Goal: Task Accomplishment & Management: Complete application form

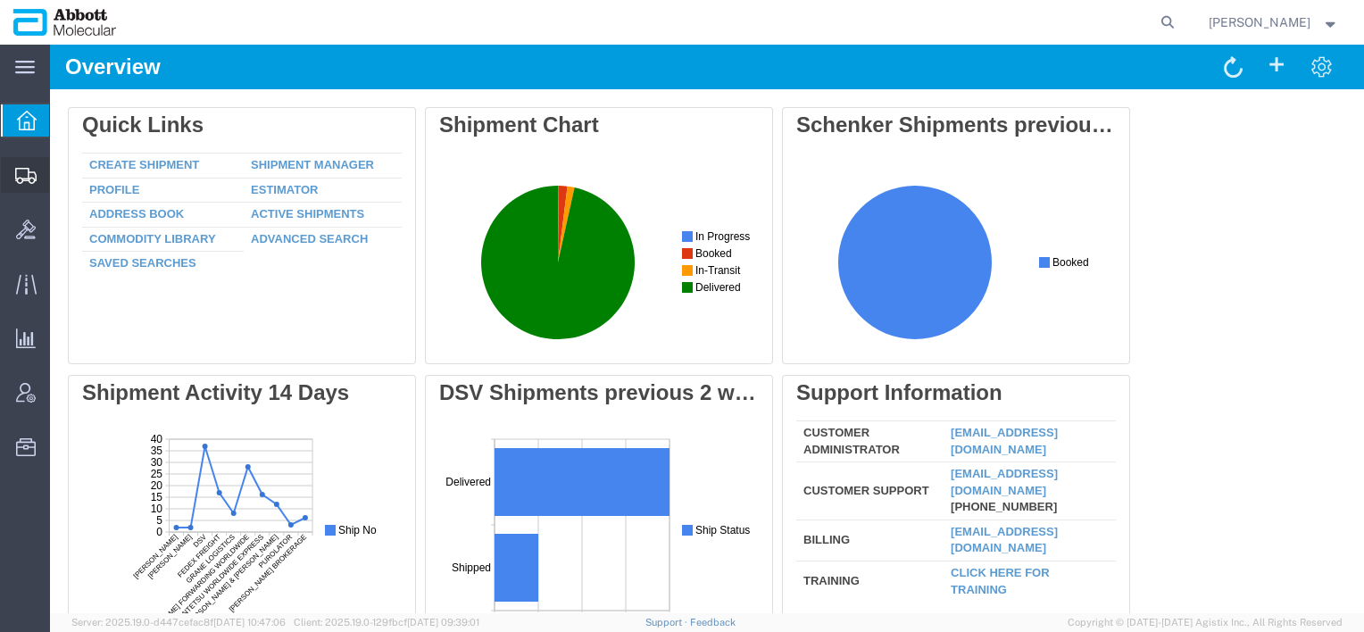
click at [0, 0] on span "Create from Template" at bounding box center [0, 0] width 0 height 0
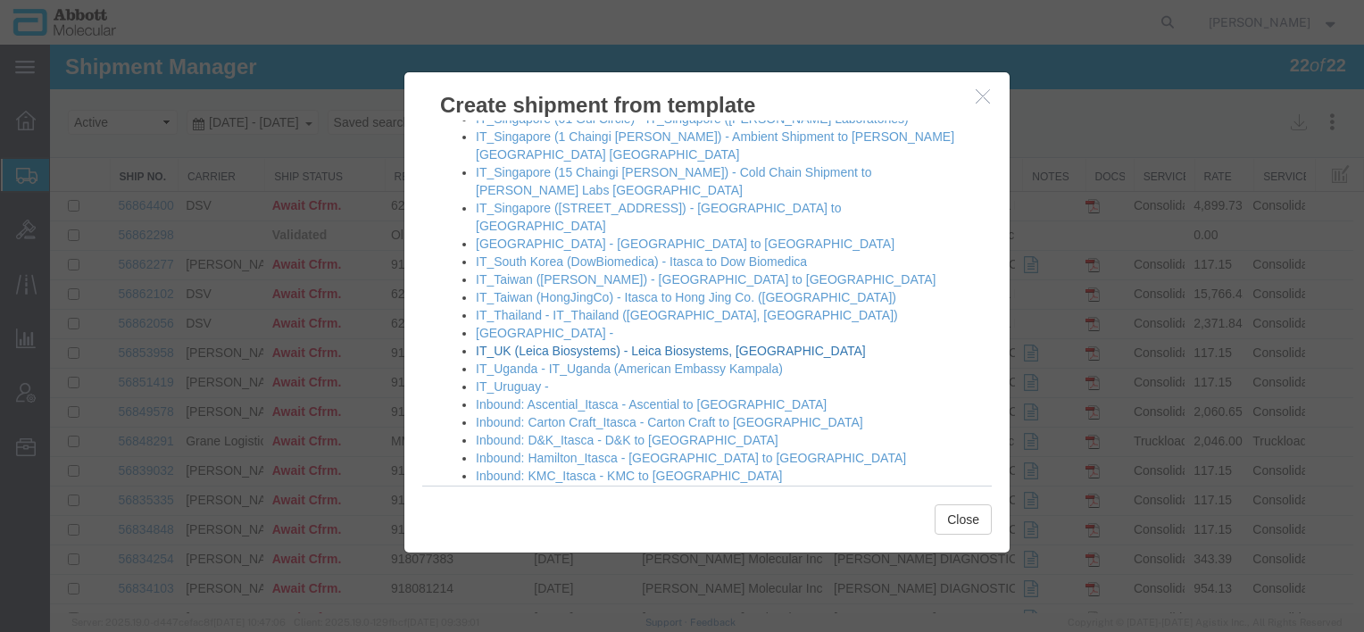
scroll to position [1665, 0]
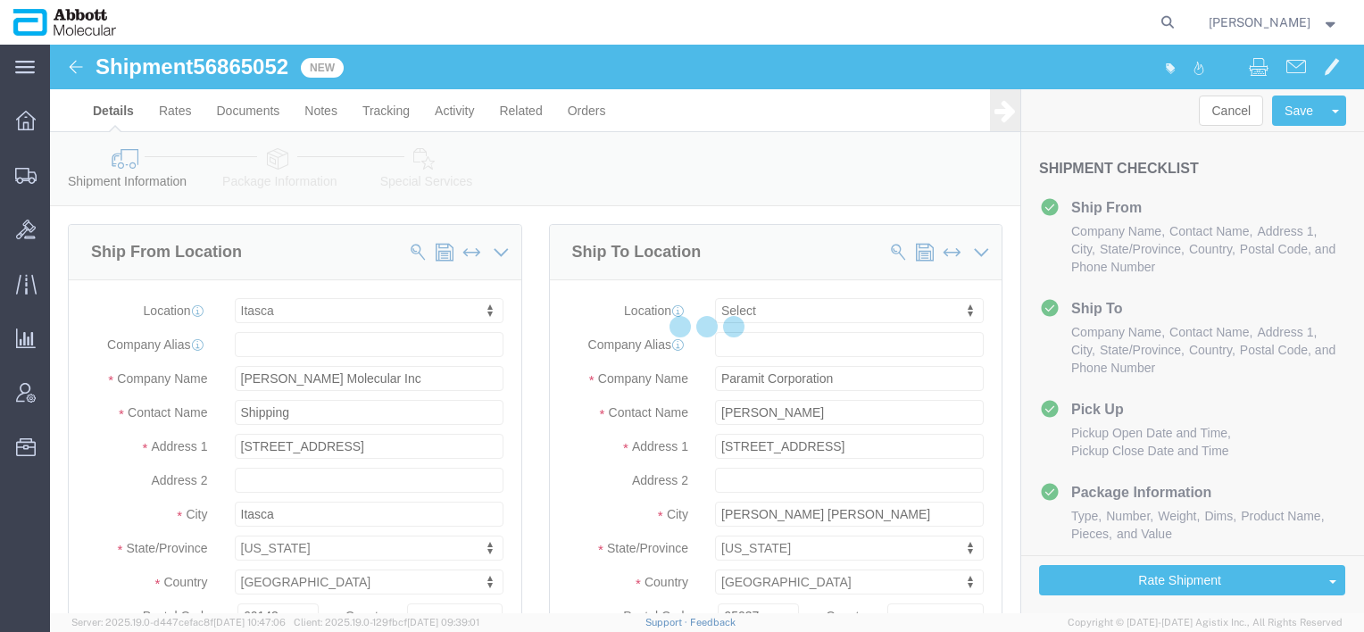
select select "48454"
select select
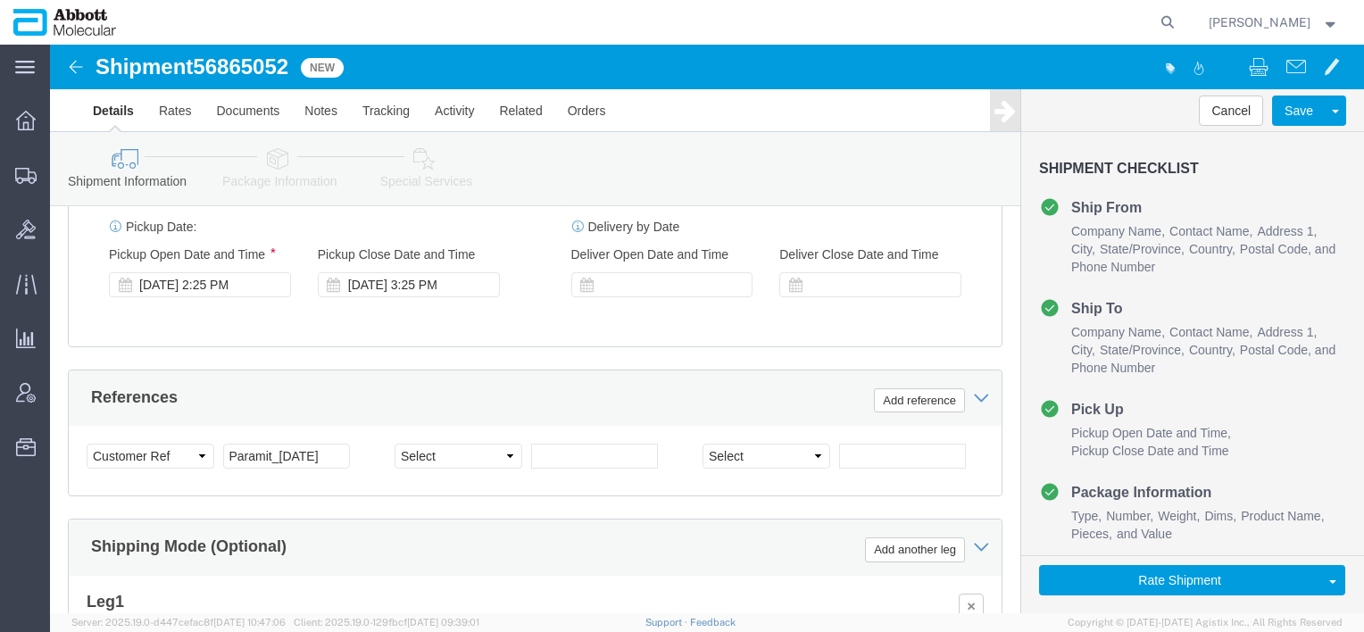
scroll to position [1071, 0]
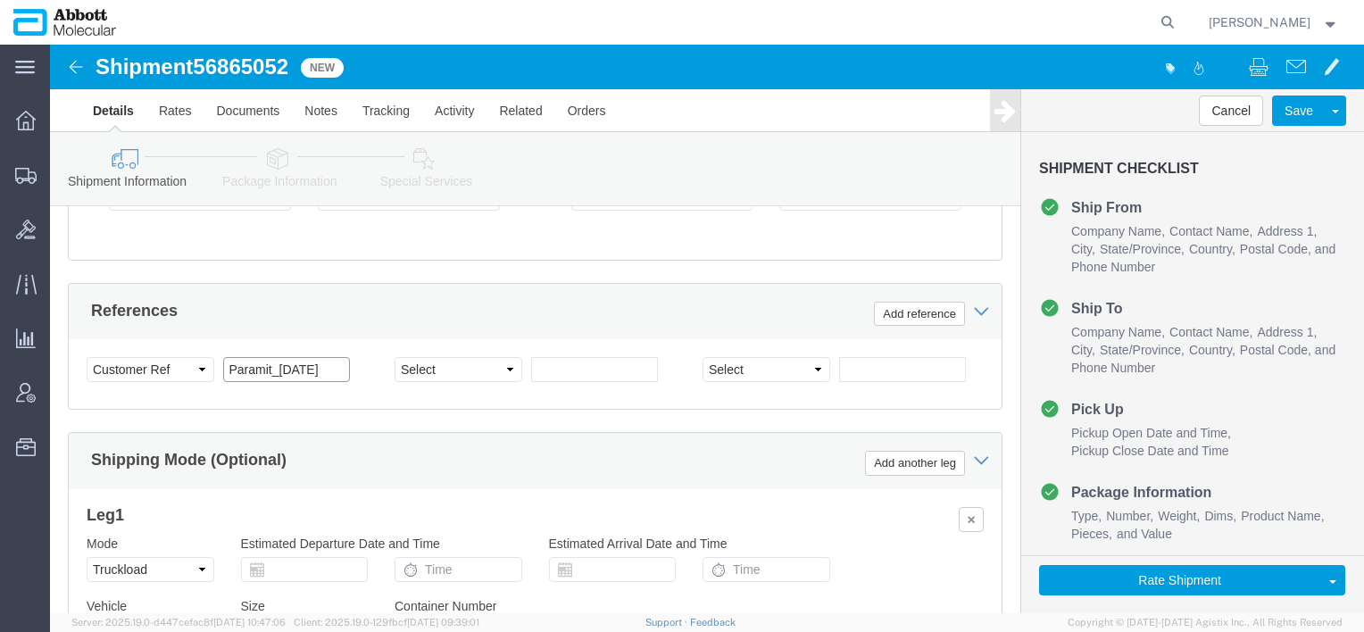
drag, startPoint x: 279, startPoint y: 337, endPoint x: 264, endPoint y: 359, distance: 26.3
click input "Paramit_[DATE]"
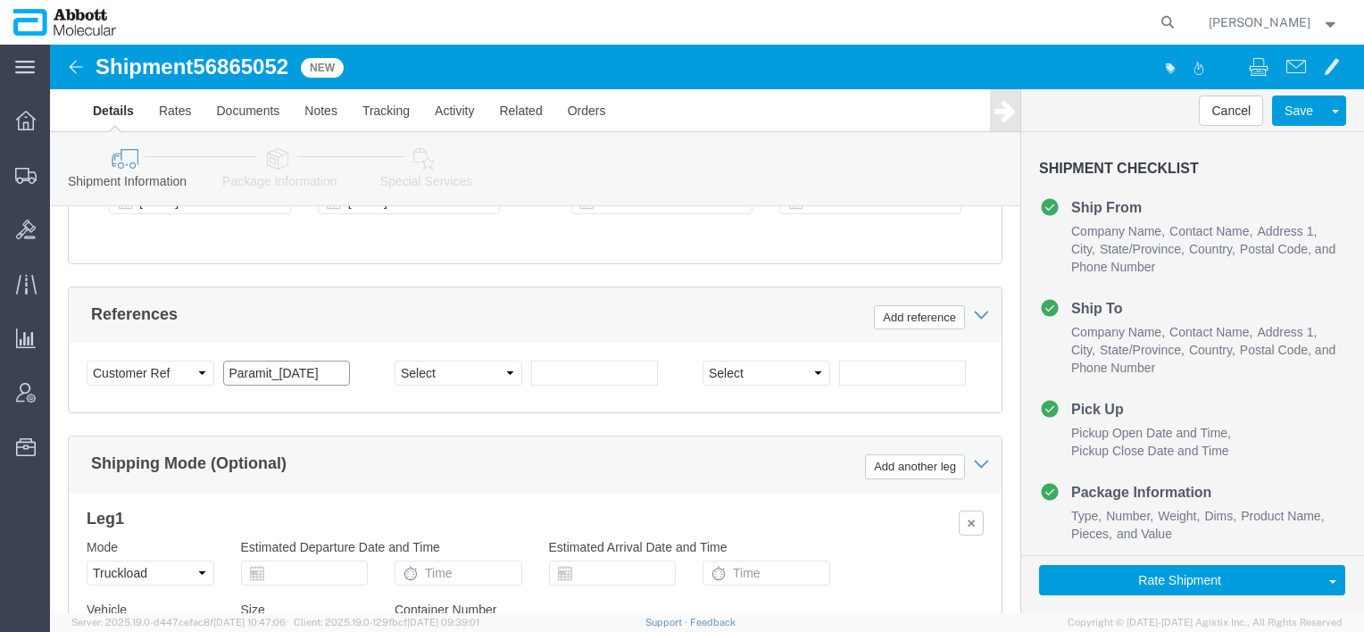
scroll to position [982, 0]
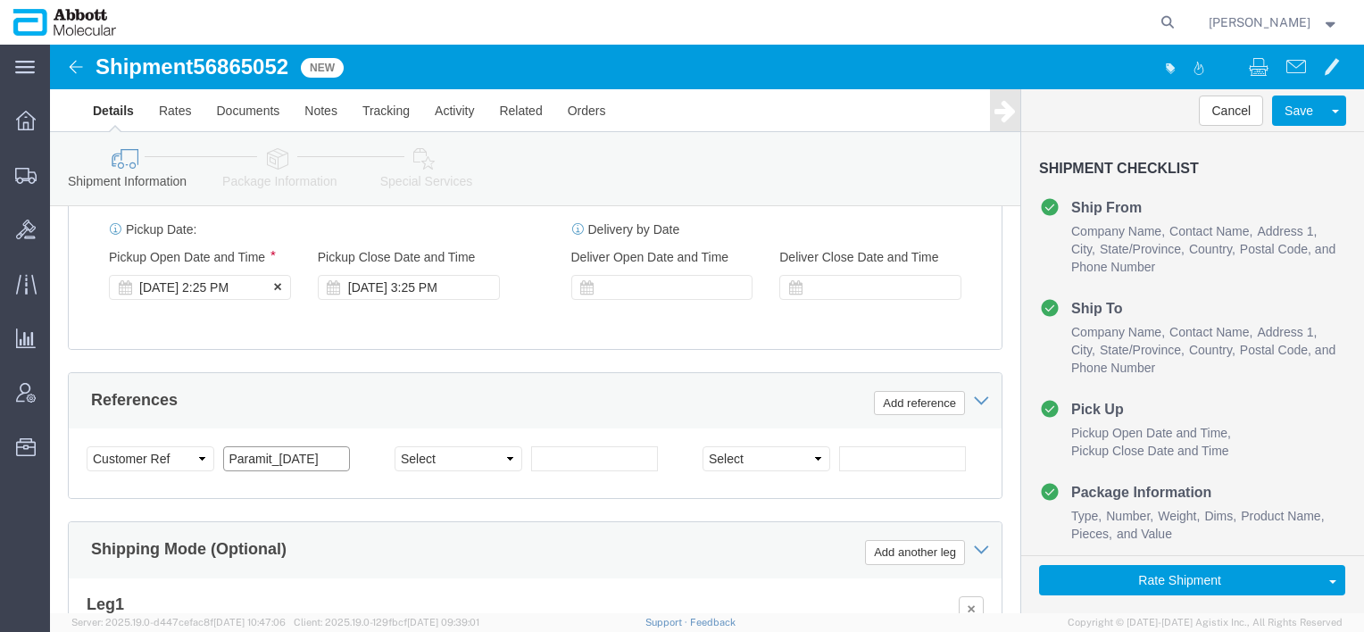
type input "Paramit_[DATE]"
click div "[DATE] 2:25 PM"
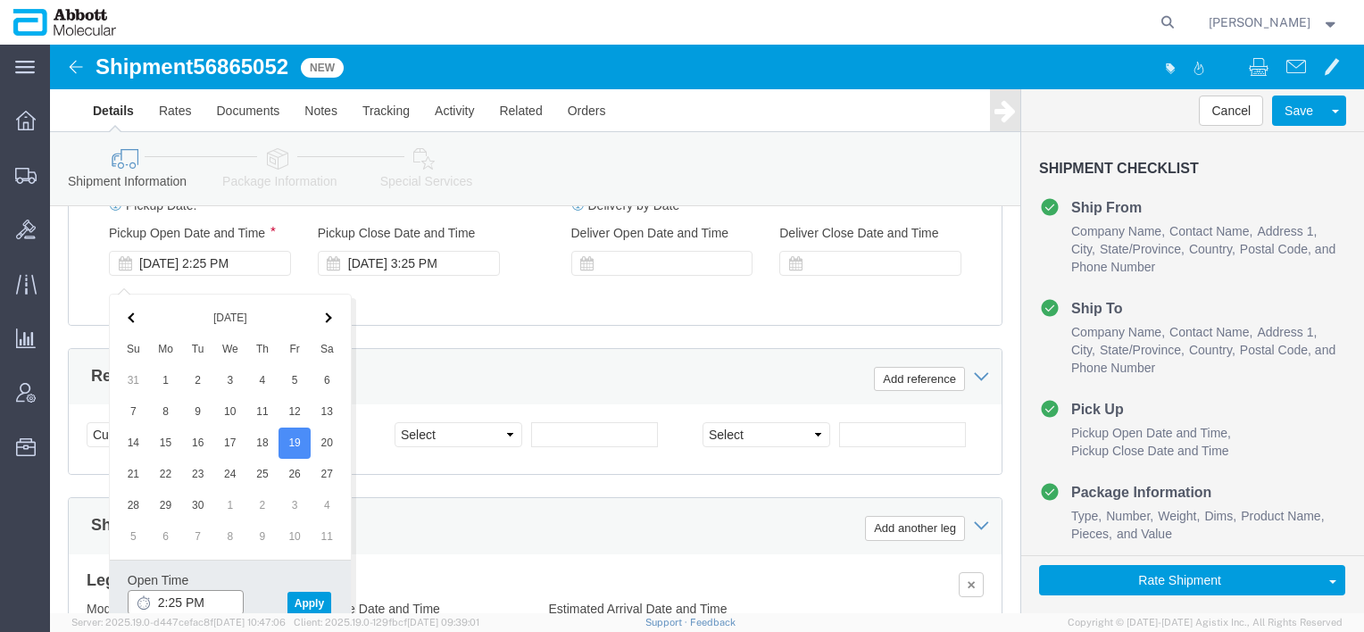
click input "2:25 PM"
type input "8:00 AM"
click button "Apply"
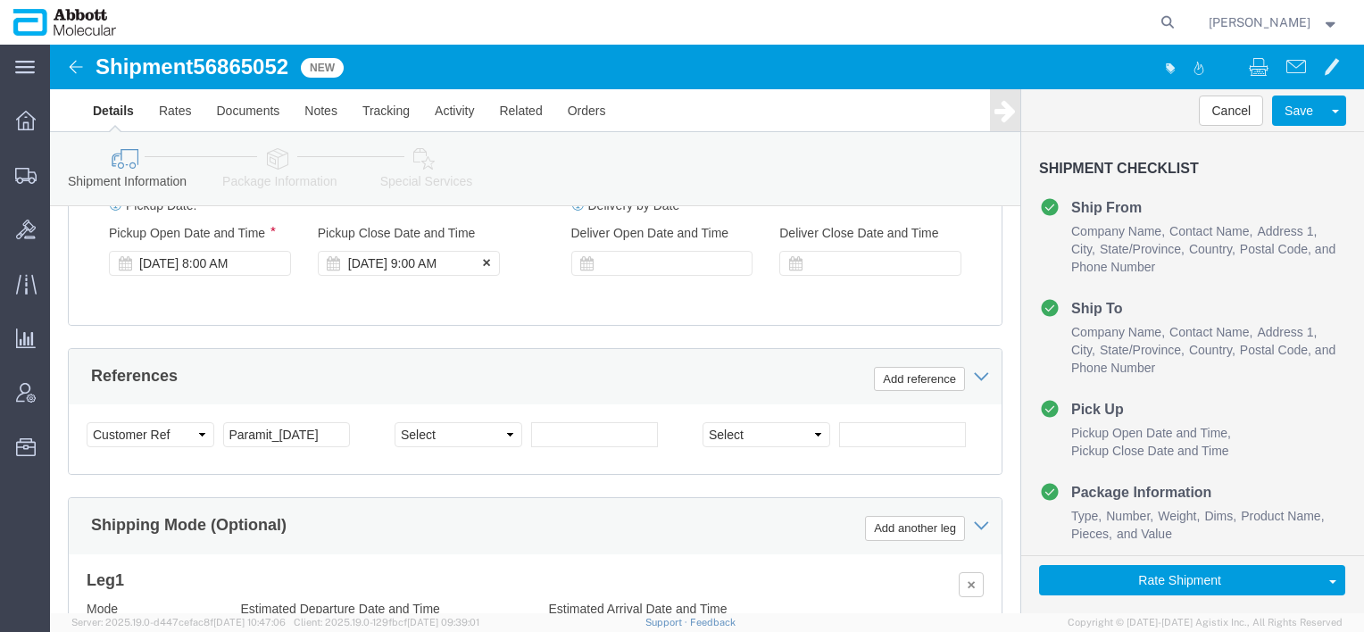
click div "[DATE] 9:00 AM"
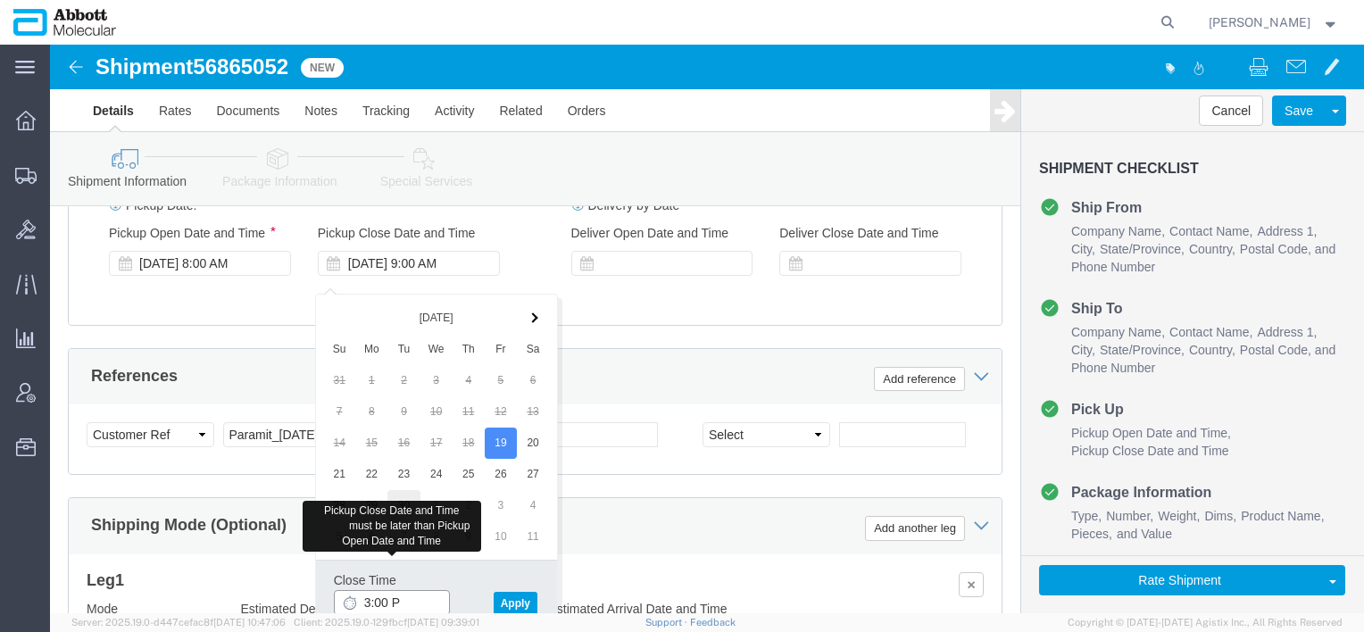
type input "3:00 PM"
click button "Apply"
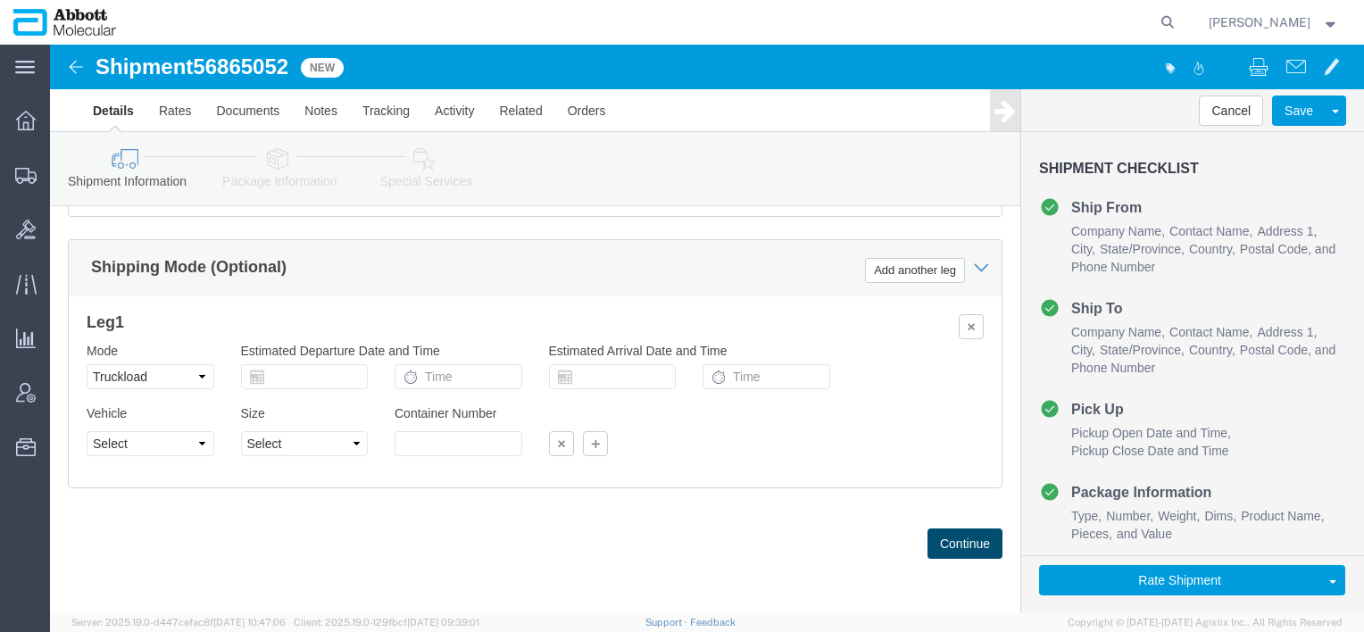
scroll to position [1277, 0]
click button "Continue"
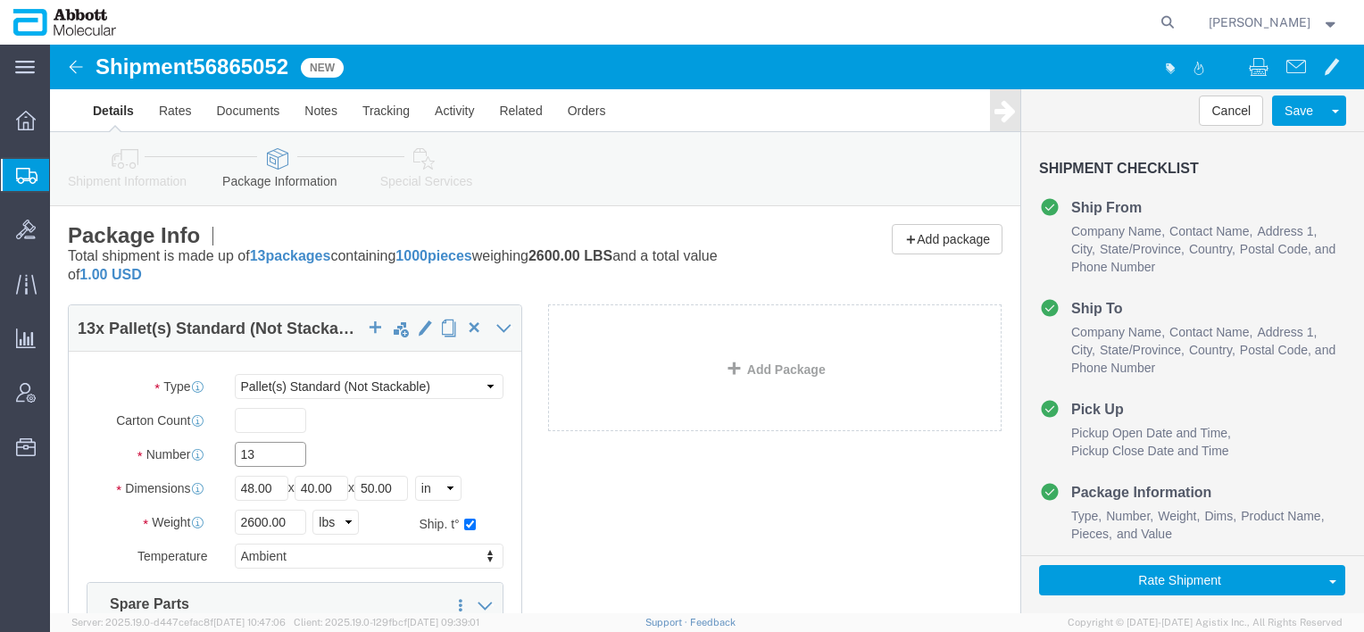
drag, startPoint x: 241, startPoint y: 417, endPoint x: 150, endPoint y: 424, distance: 91.3
click div "Package Type Select Box (B) Box (C) Box (D) Cardboard Box(es) Crate (Instrument…"
type input "2"
click icon
click div "2 x Pallet(s) Standard (Not Stackable) Package Type Select Box (B) Box (C) Box …"
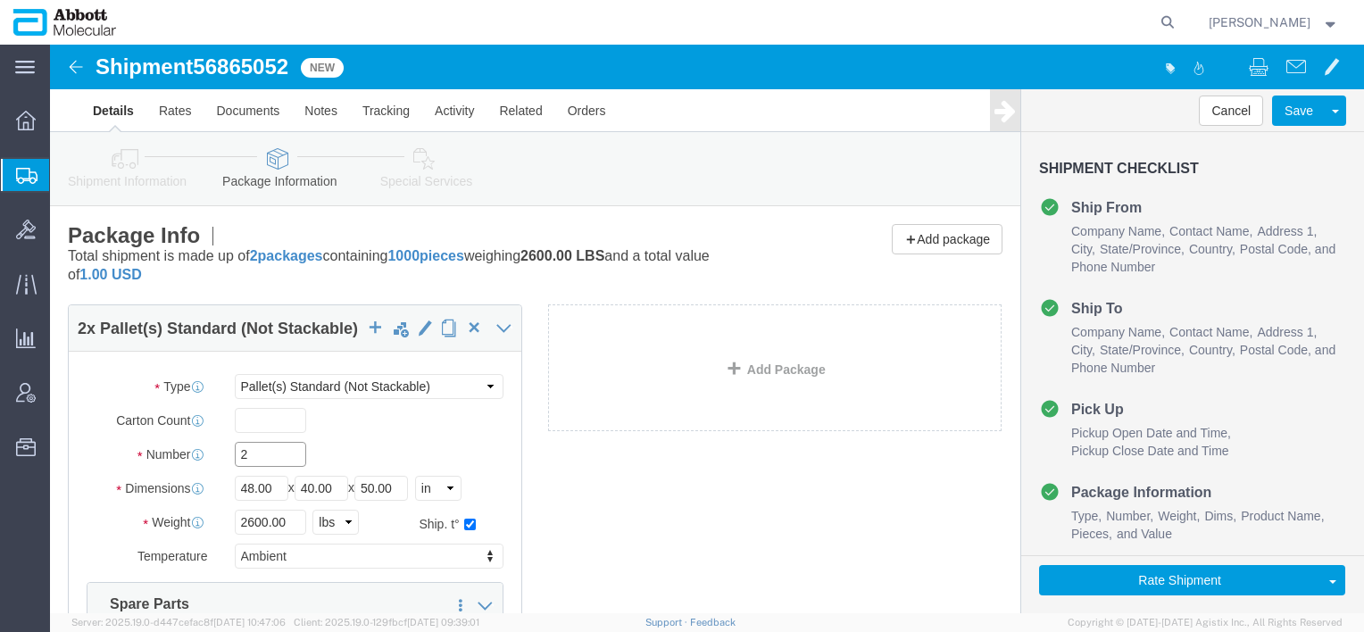
drag, startPoint x: 234, startPoint y: 409, endPoint x: 95, endPoint y: 422, distance: 139.9
click div "Package Type Select Box (B) Box (C) Box (D) Cardboard Box(es) Crate (Instrument…"
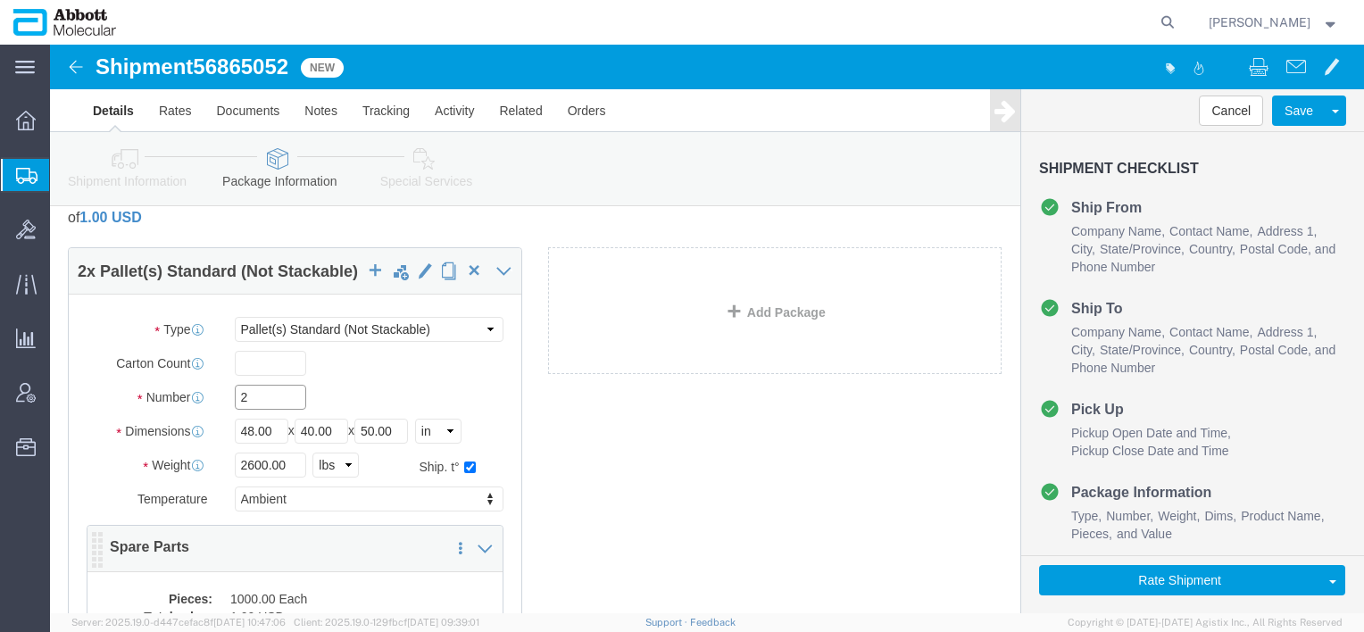
scroll to position [179, 0]
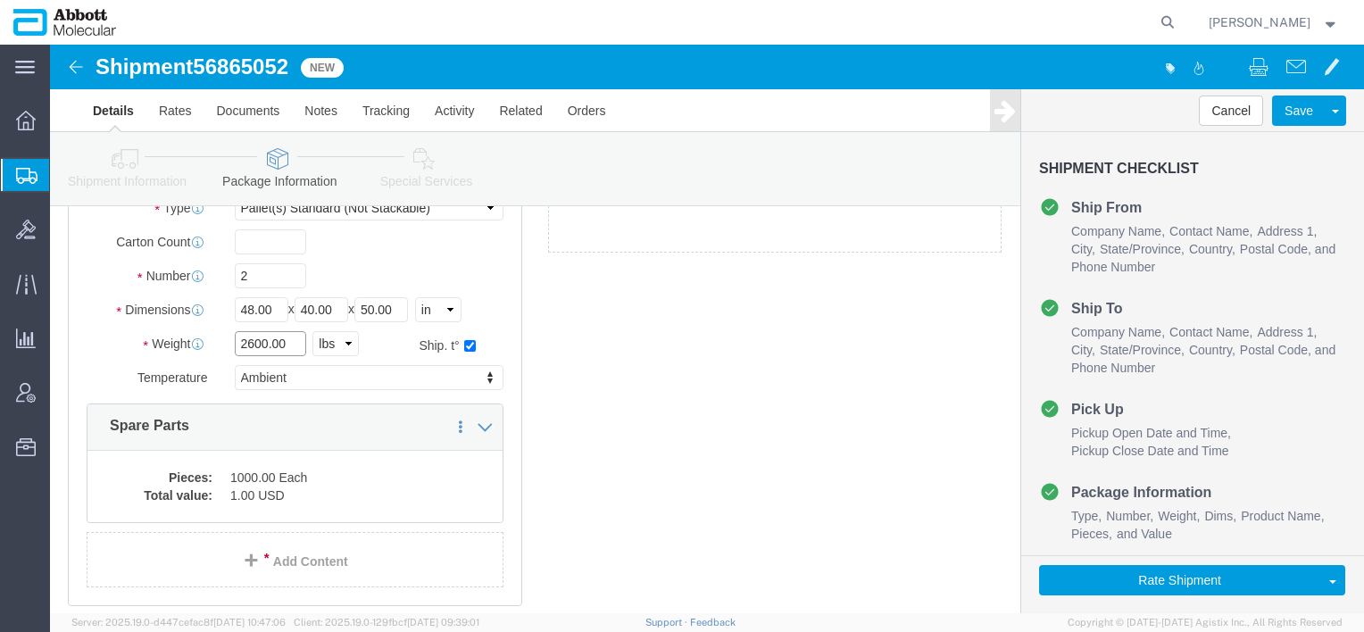
drag, startPoint x: 231, startPoint y: 301, endPoint x: 144, endPoint y: 317, distance: 88.9
click div "Package Type Select Box (B) Box (C) Box (D) Cardboard Box(es) Crate (Instrument…"
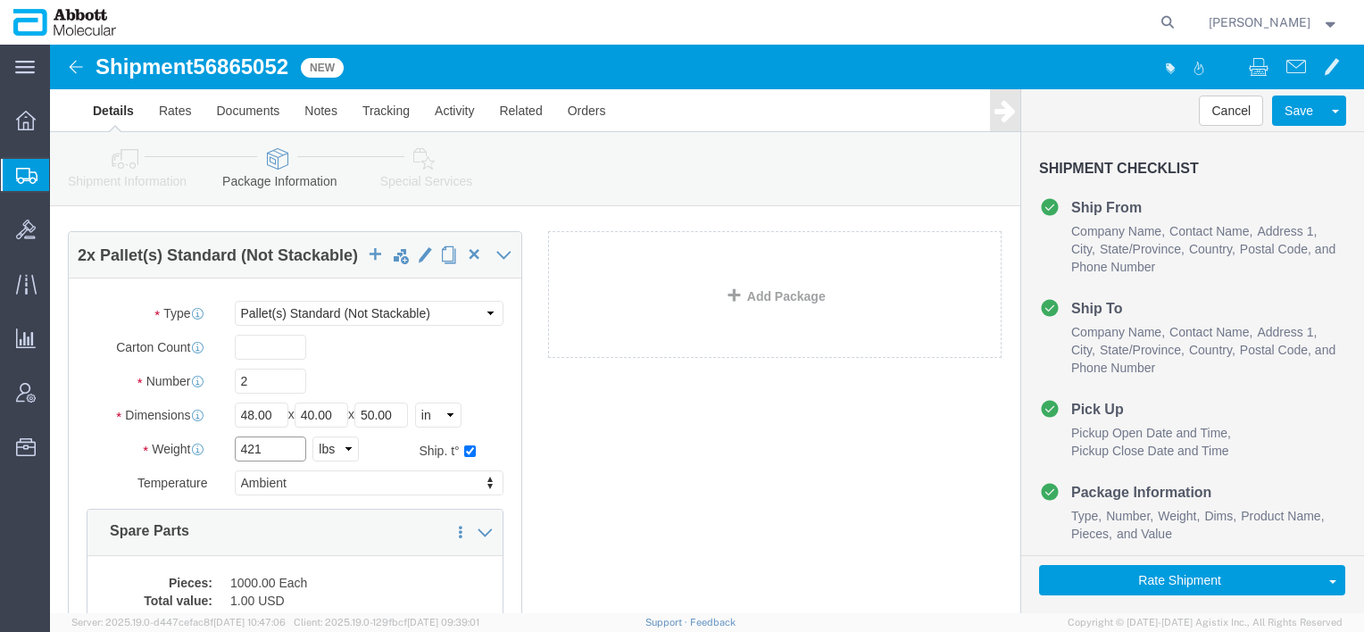
scroll to position [0, 0]
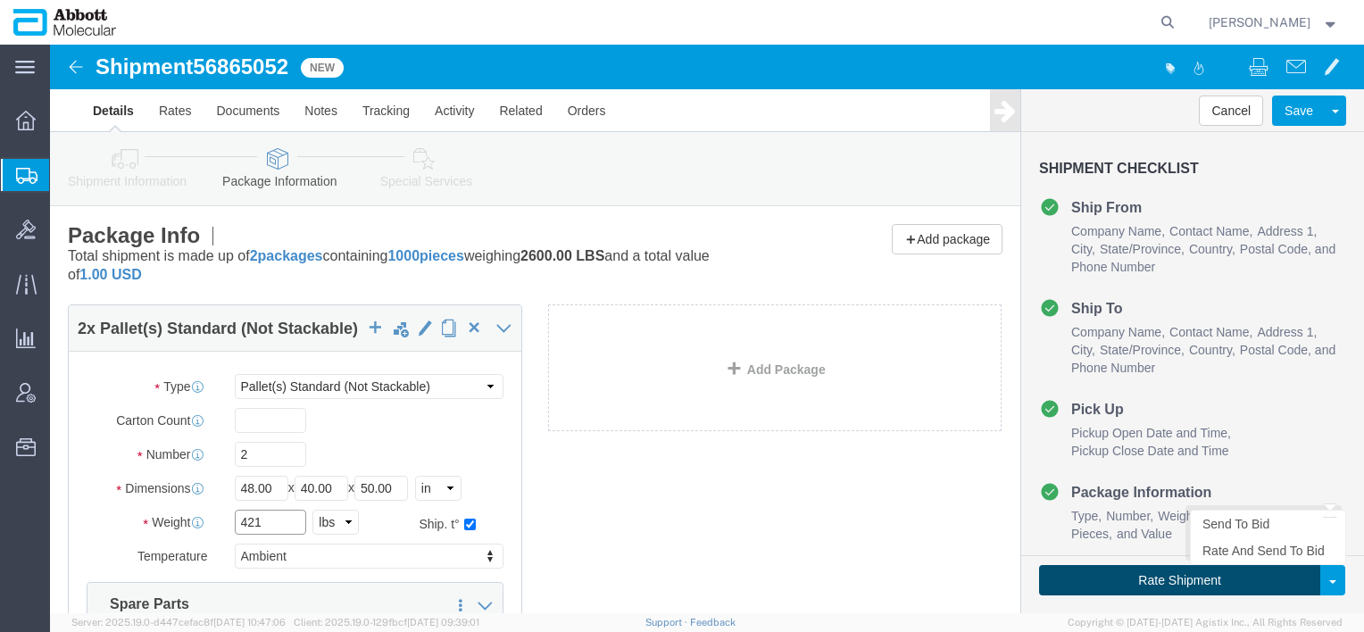
type input "421"
click button "Rate Shipment"
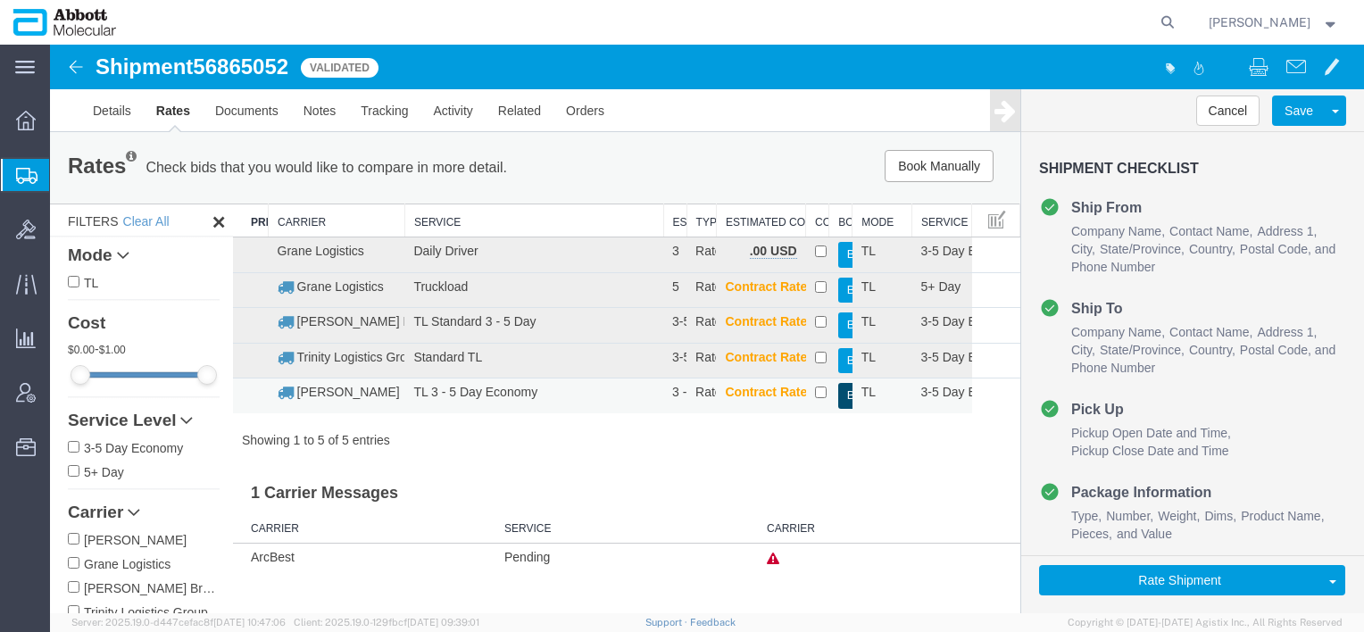
click at [847, 396] on button "Book" at bounding box center [847, 396] width 18 height 26
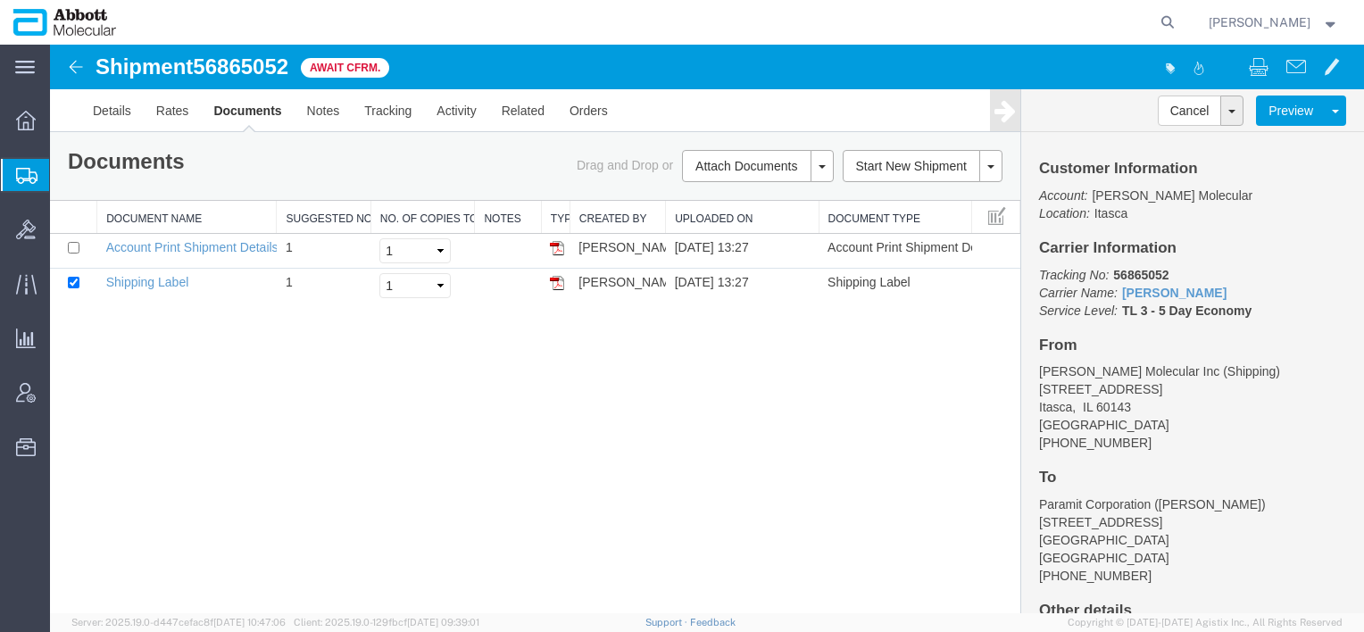
click at [237, 65] on span "56865052" at bounding box center [241, 66] width 96 height 24
copy span "56865052"
click at [0, 0] on span "Commodity Library" at bounding box center [0, 0] width 0 height 0
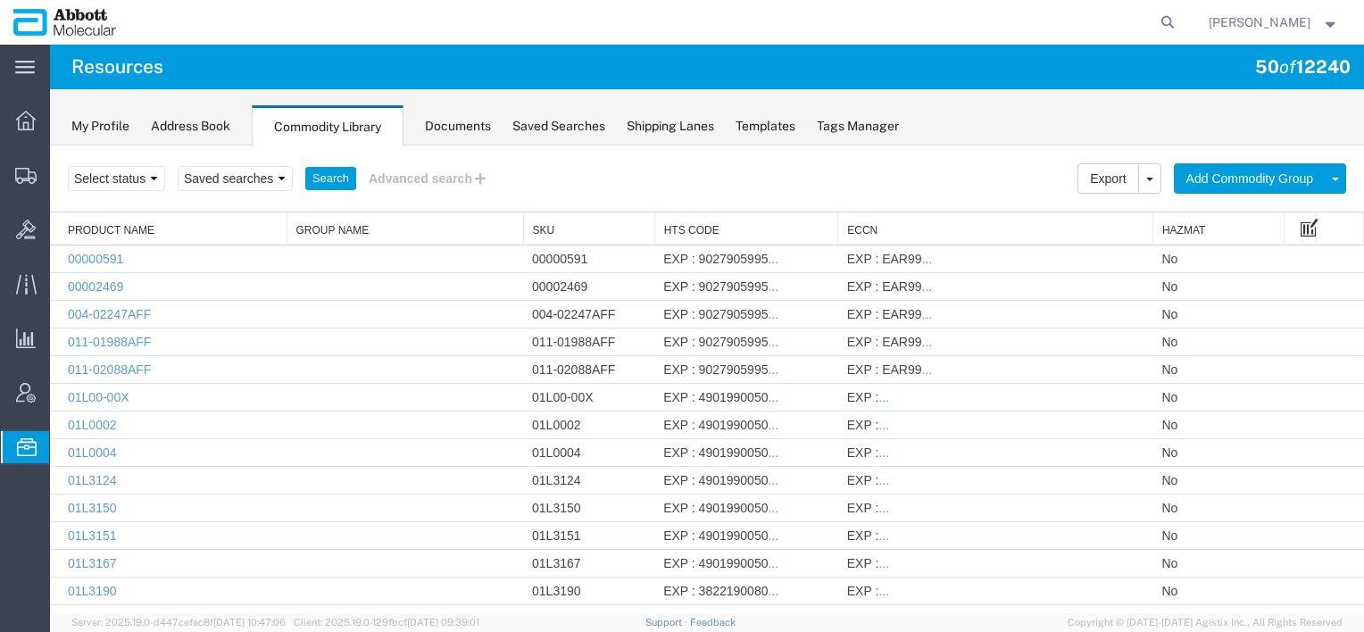
click at [1301, 227] on span at bounding box center [1310, 227] width 18 height 20
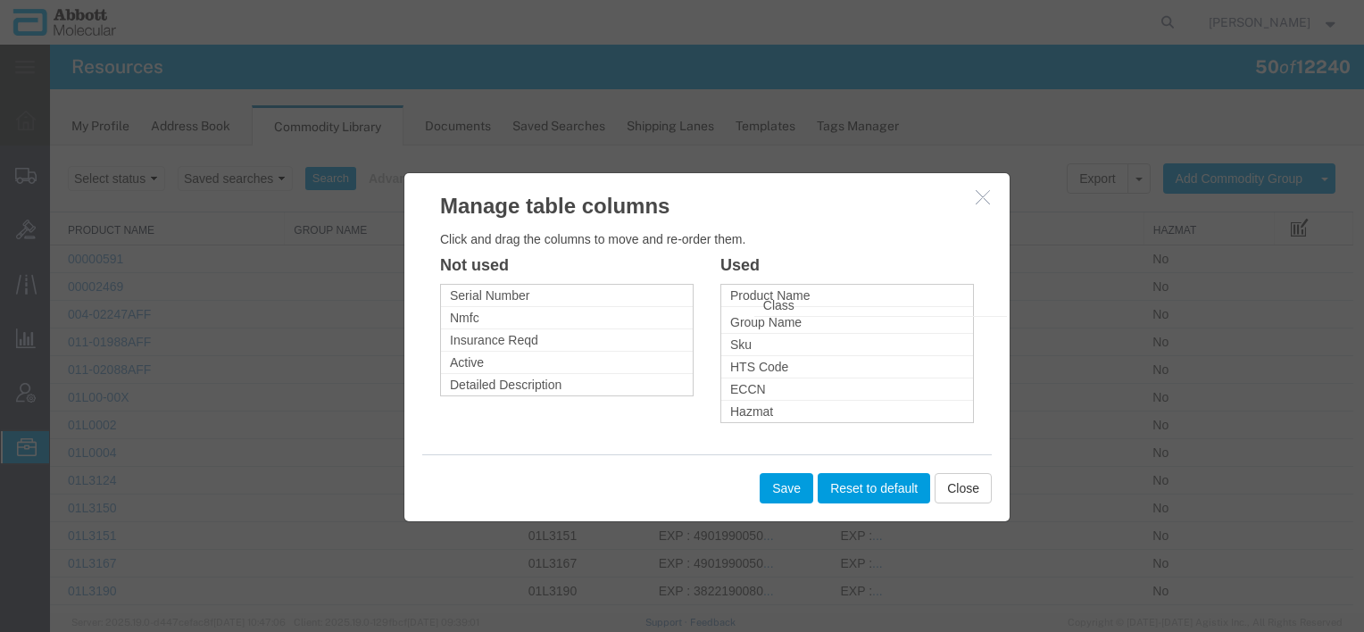
drag, startPoint x: 462, startPoint y: 297, endPoint x: 776, endPoint y: 307, distance: 313.5
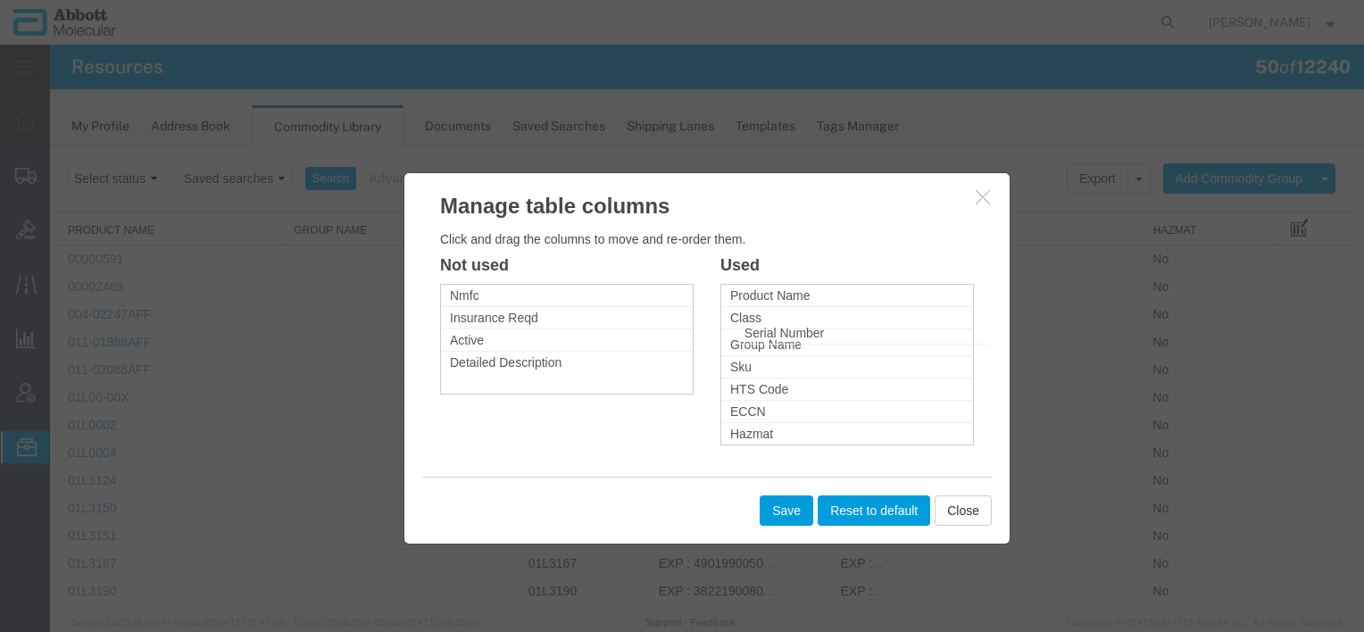
drag, startPoint x: 482, startPoint y: 300, endPoint x: 777, endPoint y: 337, distance: 296.9
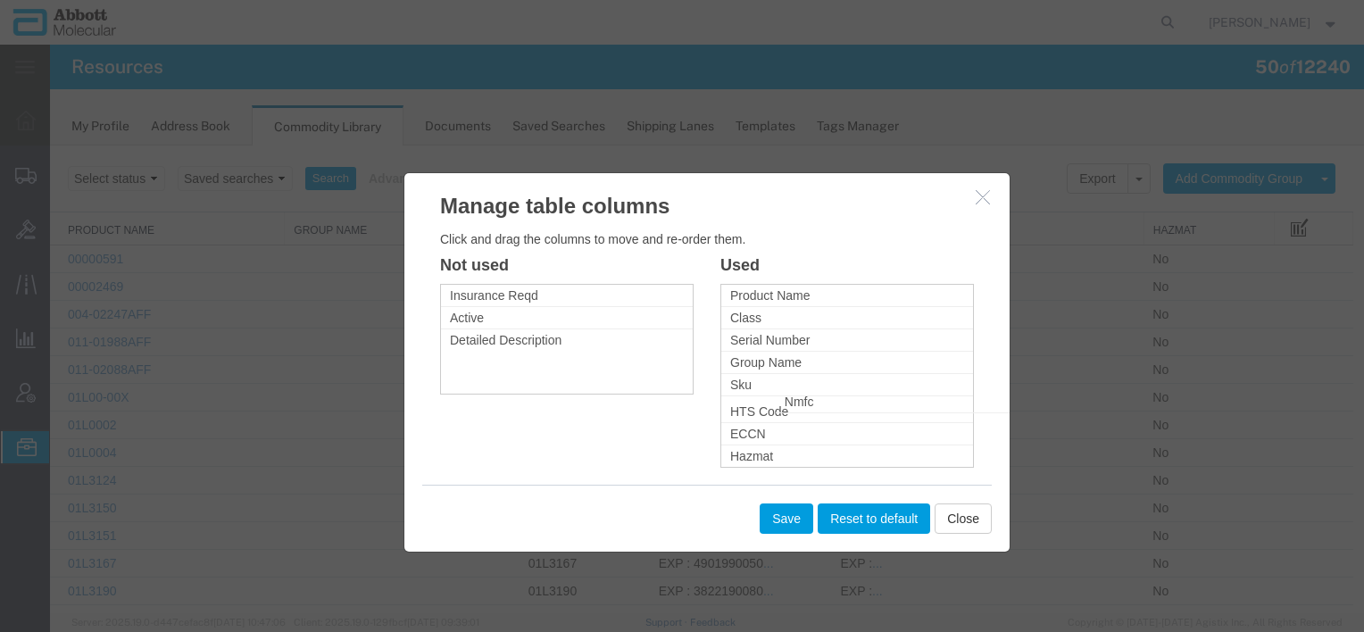
drag, startPoint x: 475, startPoint y: 296, endPoint x: 810, endPoint y: 403, distance: 351.2
drag, startPoint x: 508, startPoint y: 300, endPoint x: 771, endPoint y: 375, distance: 273.8
drag, startPoint x: 477, startPoint y: 300, endPoint x: 796, endPoint y: 384, distance: 330.4
drag, startPoint x: 499, startPoint y: 296, endPoint x: 828, endPoint y: 387, distance: 341.7
click at [780, 528] on button "Save" at bounding box center [787, 518] width 54 height 30
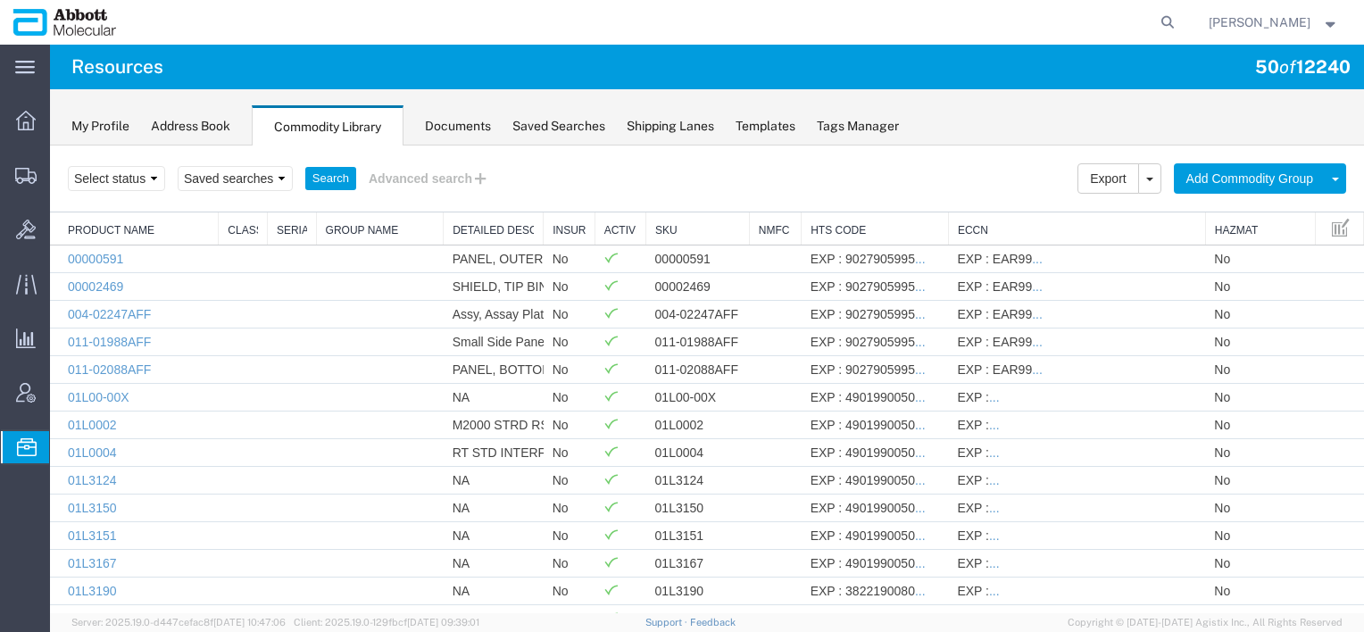
drag, startPoint x: 486, startPoint y: 232, endPoint x: 432, endPoint y: 228, distance: 53.7
